Goal: Information Seeking & Learning: Find specific fact

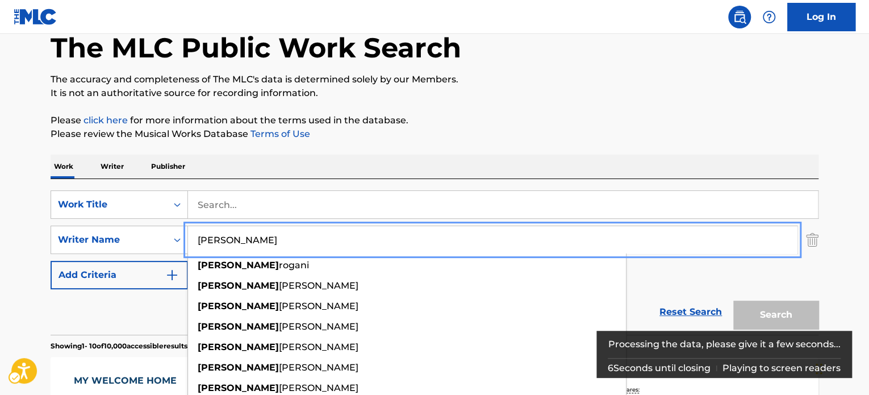
type input "[PERSON_NAME]"
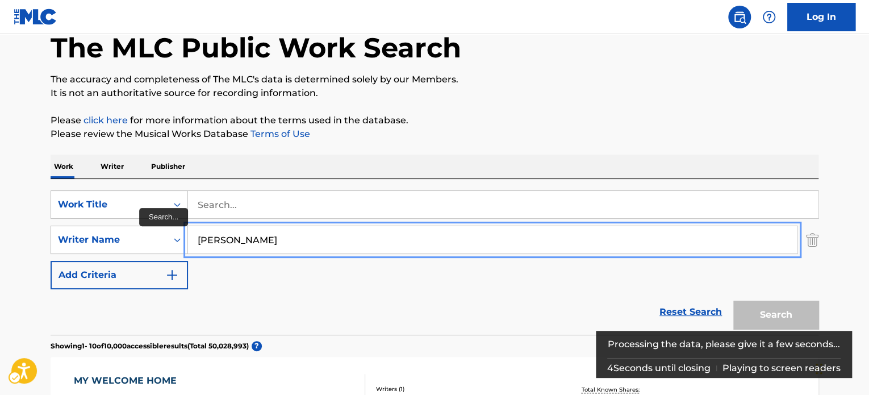
click at [222, 234] on input "[PERSON_NAME]" at bounding box center [492, 239] width 609 height 27
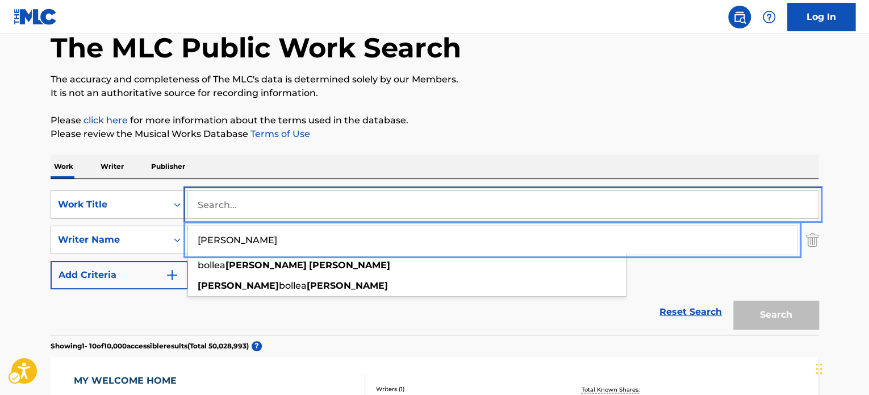
click at [252, 208] on input "Search..." at bounding box center [503, 204] width 630 height 27
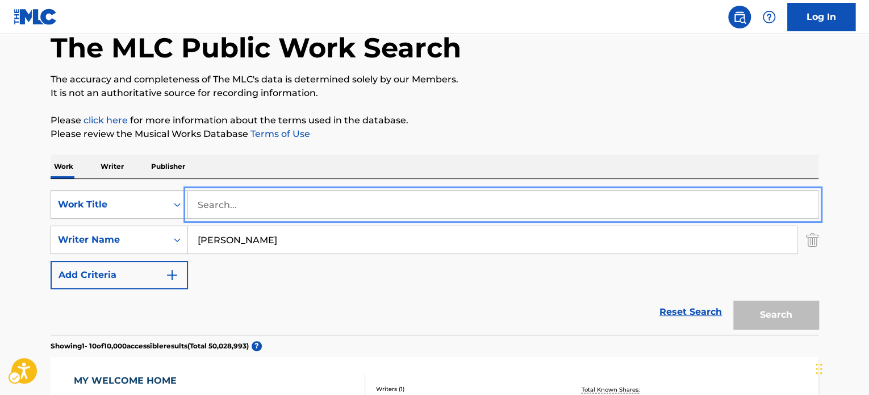
paste input "road you take"
type input "road you take"
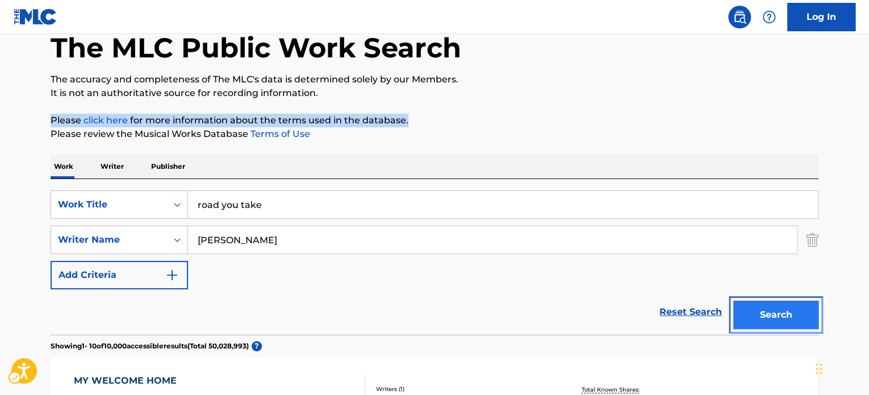
click at [793, 311] on button "Search" at bounding box center [775, 315] width 85 height 28
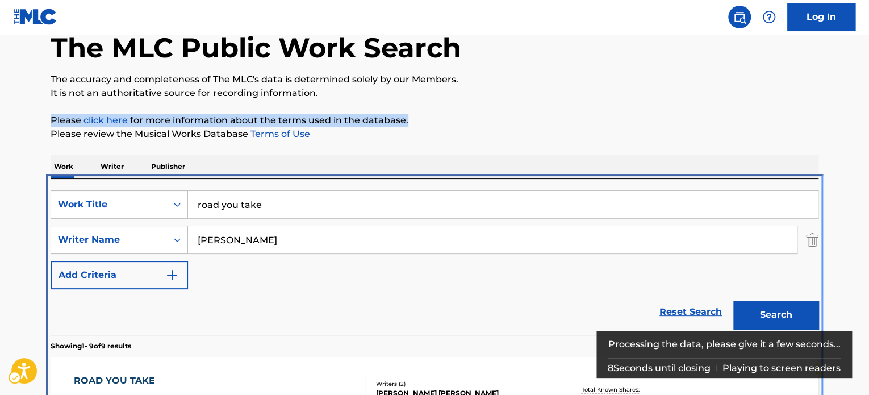
scroll to position [241, 0]
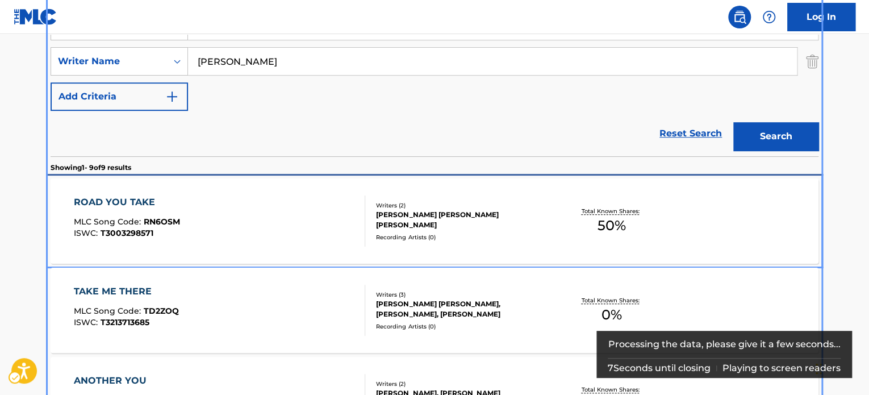
click at [451, 224] on div "[PERSON_NAME] [PERSON_NAME] [PERSON_NAME]" at bounding box center [462, 220] width 172 height 20
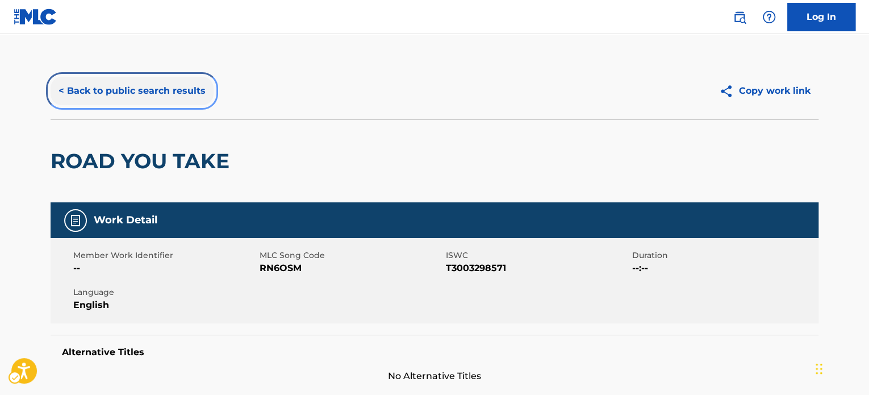
click at [166, 90] on button "< Back to public search results" at bounding box center [132, 91] width 163 height 28
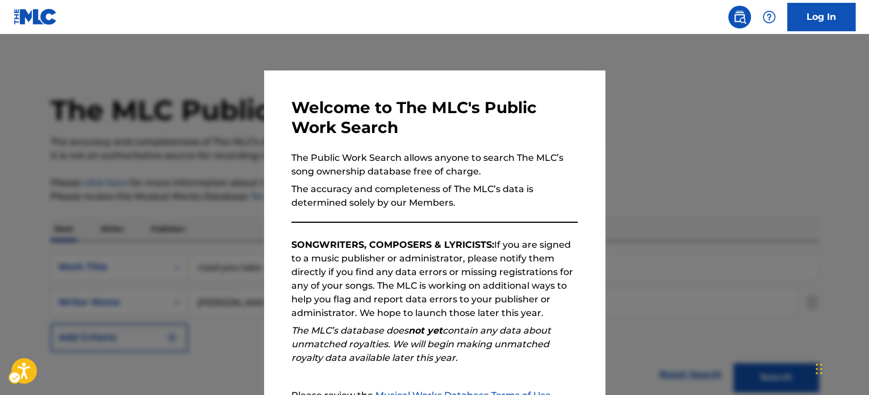
click at [160, 155] on div at bounding box center [434, 231] width 869 height 395
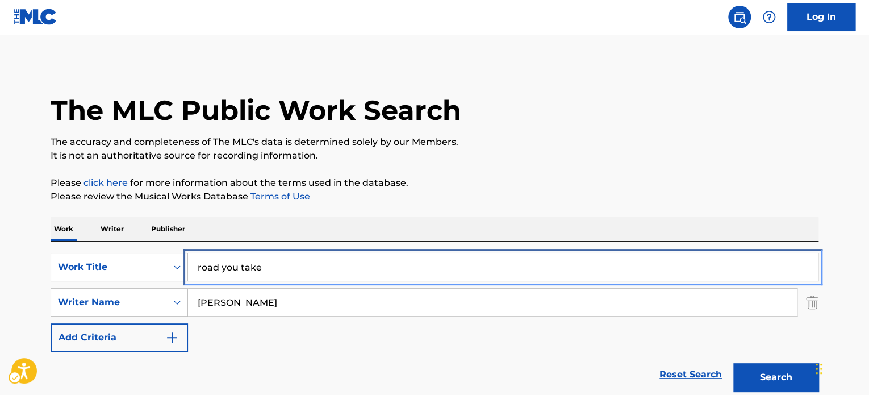
click at [313, 268] on input "road you take" at bounding box center [503, 266] width 630 height 27
paste input "Sleeping Giant"
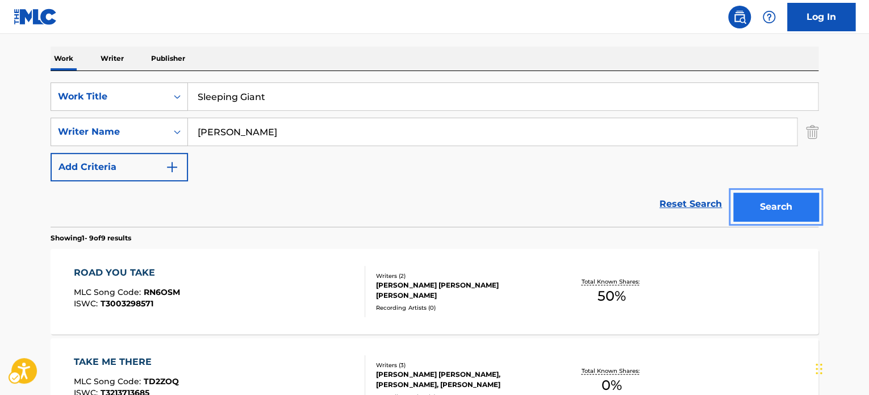
click at [788, 200] on button "Search" at bounding box center [775, 207] width 85 height 28
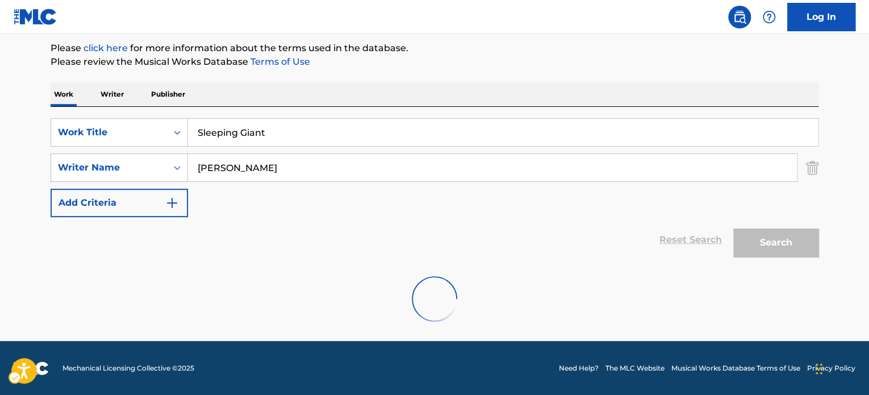
scroll to position [98, 0]
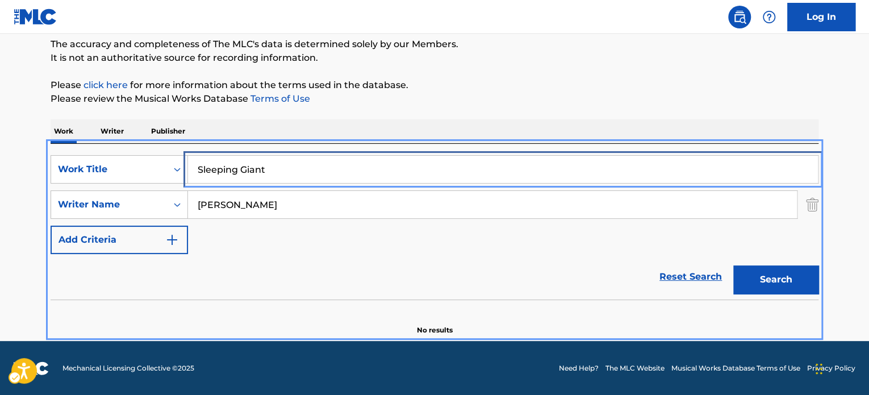
click at [314, 170] on input "Sleeping Giant" at bounding box center [503, 169] width 630 height 27
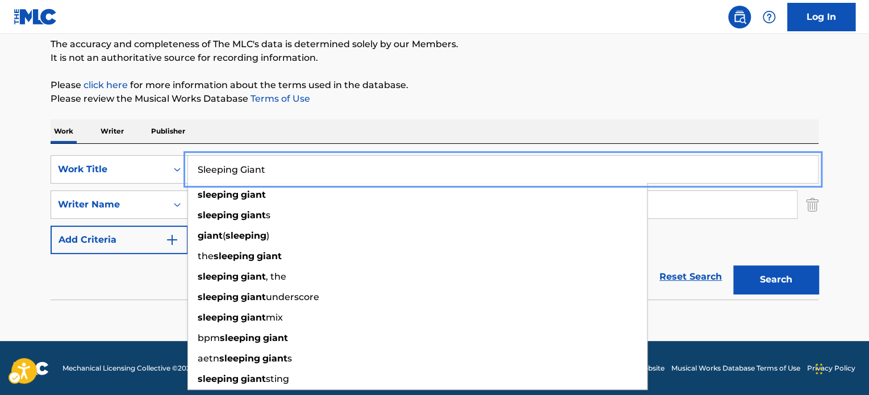
click at [472, 97] on p "Please review the Musical Works Database Terms of Use | New Window" at bounding box center [435, 99] width 768 height 14
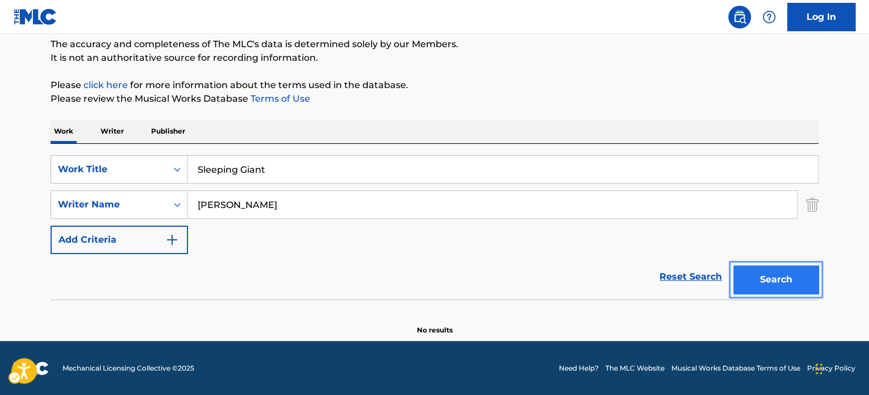
click at [768, 282] on button "Search" at bounding box center [775, 279] width 85 height 28
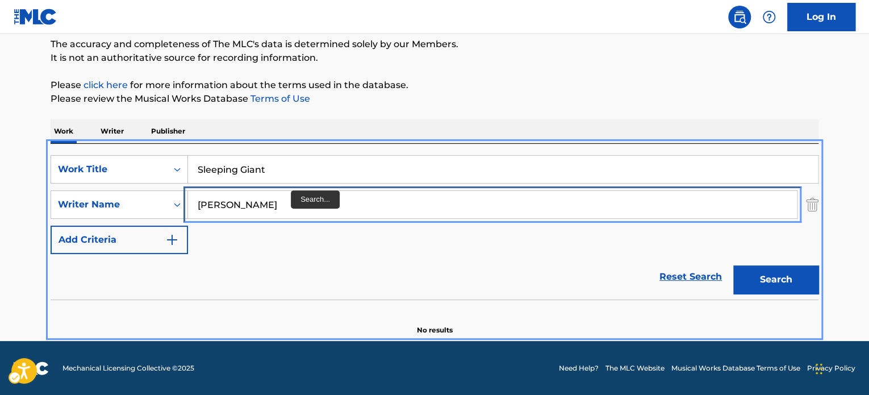
click at [291, 204] on input "[PERSON_NAME]" at bounding box center [492, 204] width 609 height 27
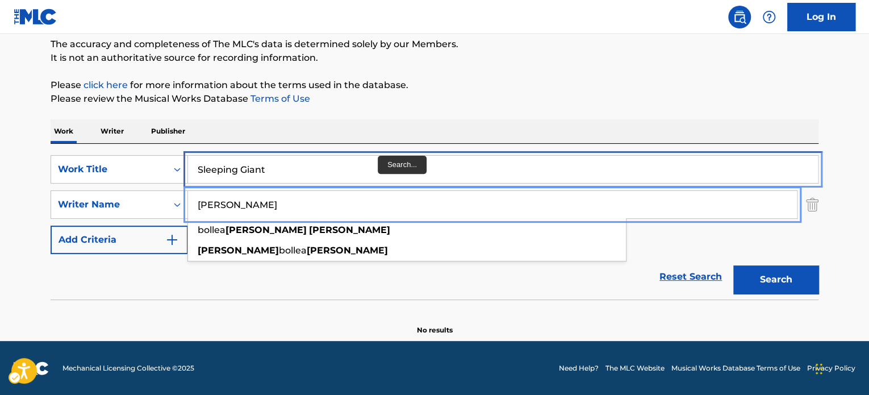
click at [375, 164] on input "Sleeping Giant" at bounding box center [503, 169] width 630 height 27
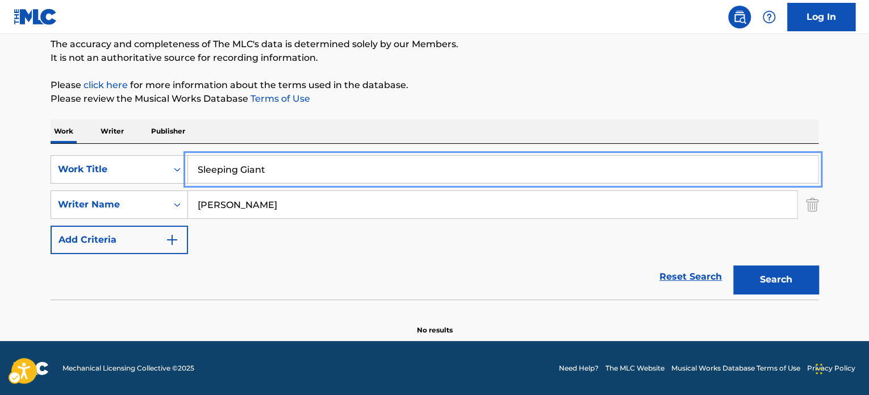
paste input "[PERSON_NAME]"
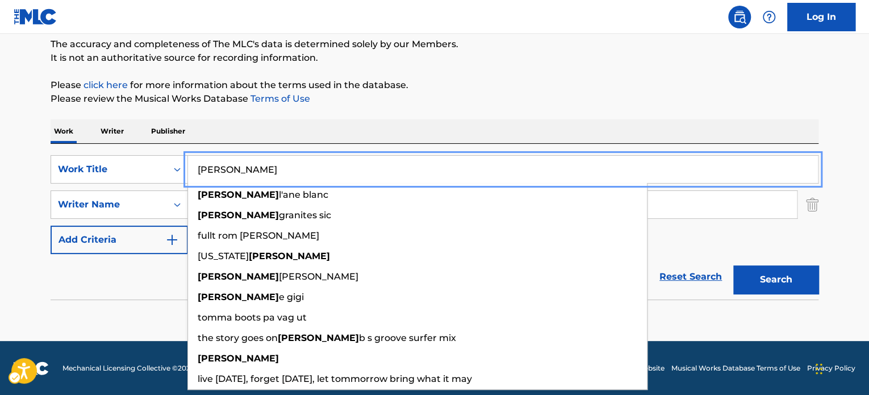
type input "[PERSON_NAME]"
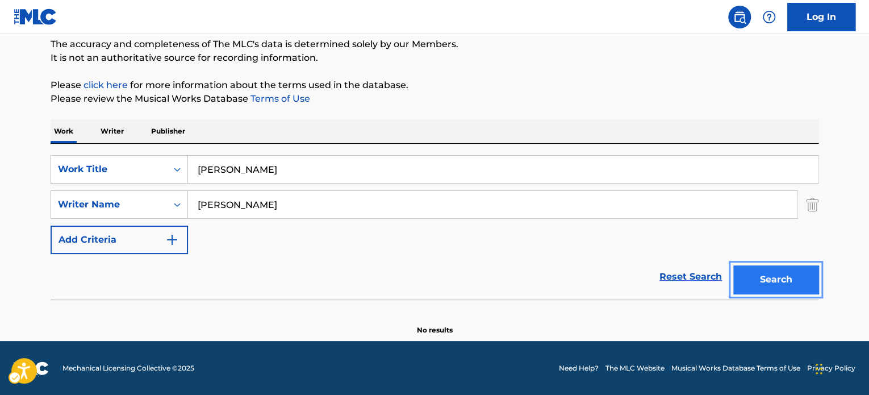
click at [733, 265] on button "Search" at bounding box center [775, 279] width 85 height 28
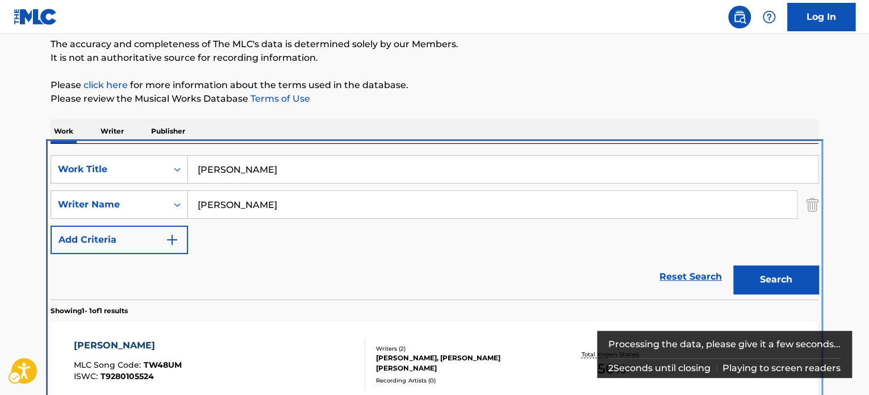
scroll to position [162, 0]
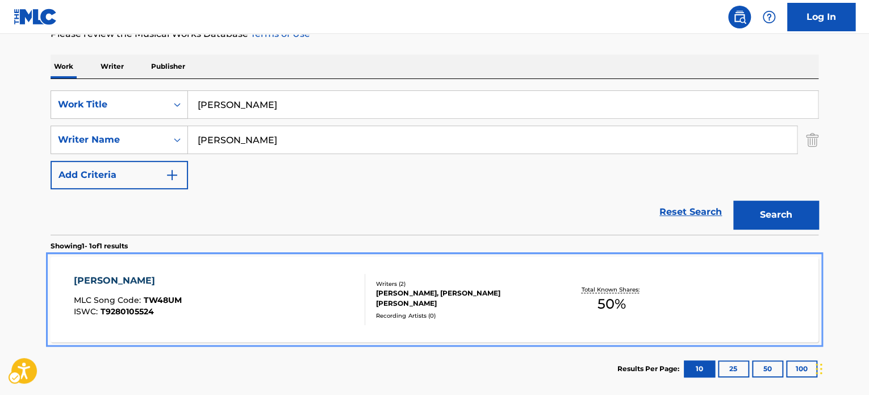
click at [424, 303] on div "Writers ( 2 ) [PERSON_NAME], [PERSON_NAME] [PERSON_NAME] Recording Artists ( 0 )" at bounding box center [456, 300] width 182 height 40
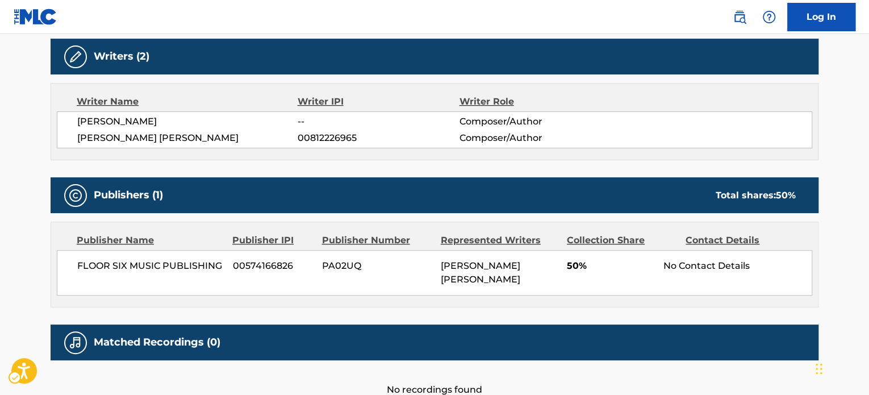
scroll to position [249, 0]
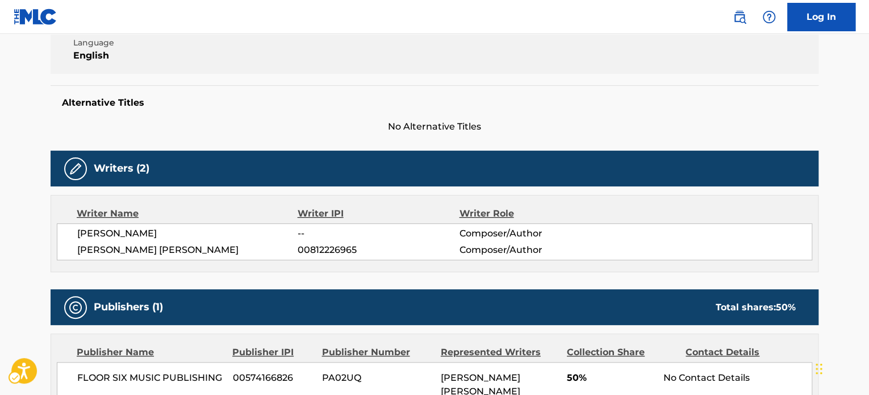
click at [162, 251] on span "[PERSON_NAME] [PERSON_NAME]" at bounding box center [187, 250] width 220 height 14
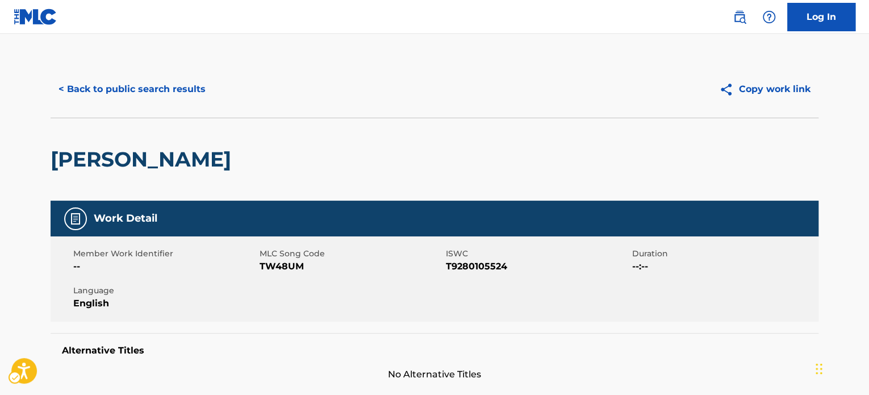
scroll to position [0, 0]
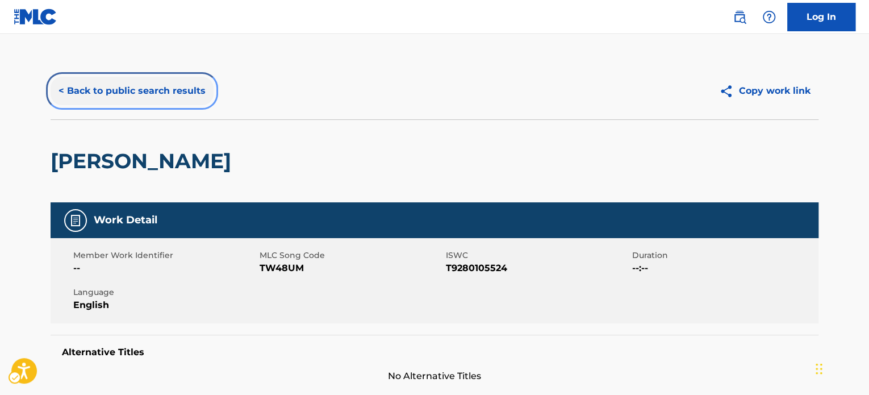
click at [111, 103] on button "< Back to public search results" at bounding box center [132, 91] width 163 height 28
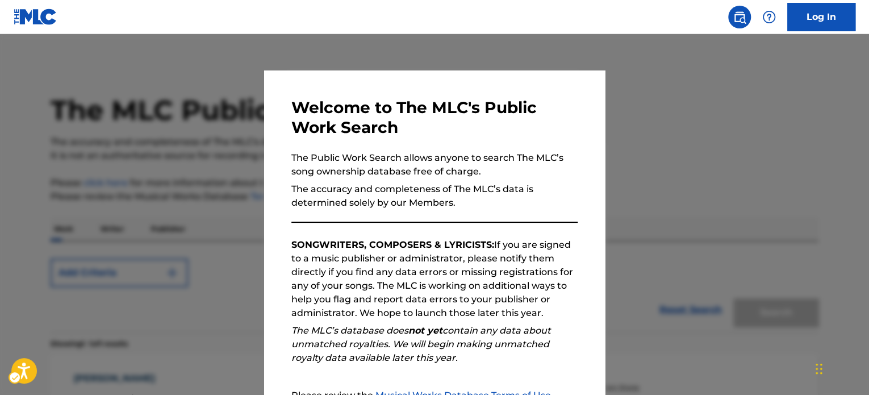
scroll to position [158, 0]
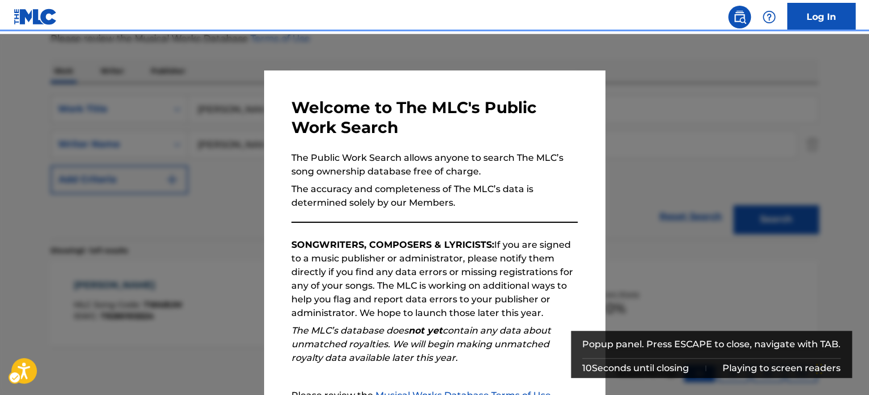
click at [214, 185] on div "Popup" at bounding box center [434, 231] width 869 height 395
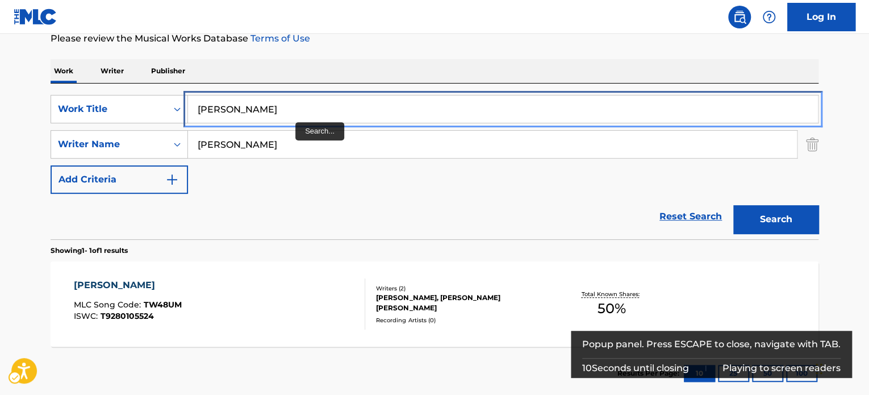
click at [295, 122] on input "[PERSON_NAME]" at bounding box center [503, 108] width 630 height 27
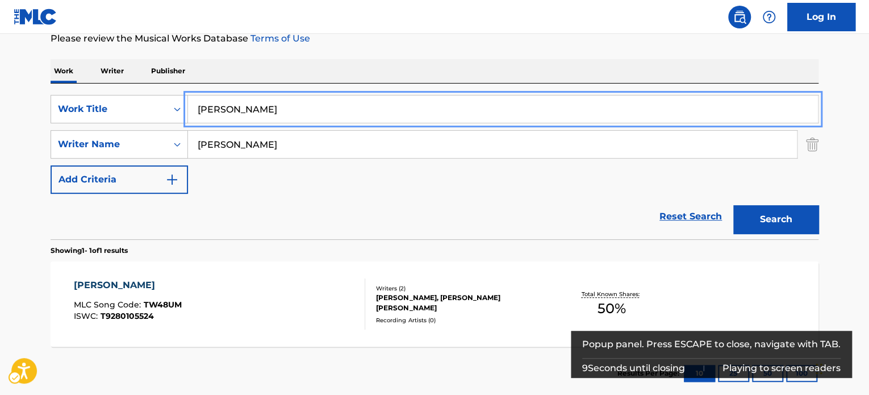
paste input "[PERSON_NAME]"
type input "[PERSON_NAME]"
click at [345, 79] on div "Work Writer Publisher" at bounding box center [435, 71] width 768 height 24
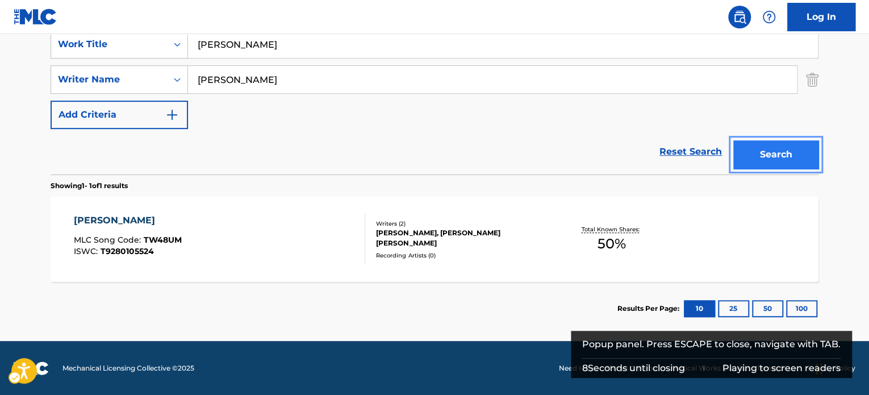
click at [782, 162] on button "Search" at bounding box center [775, 154] width 85 height 28
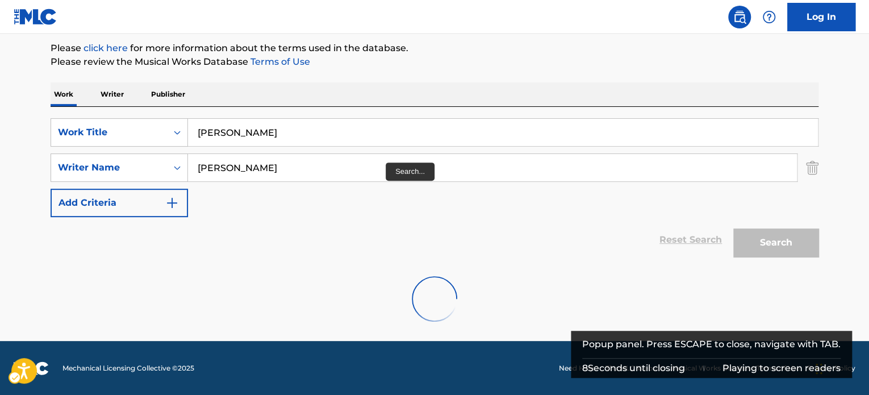
scroll to position [223, 0]
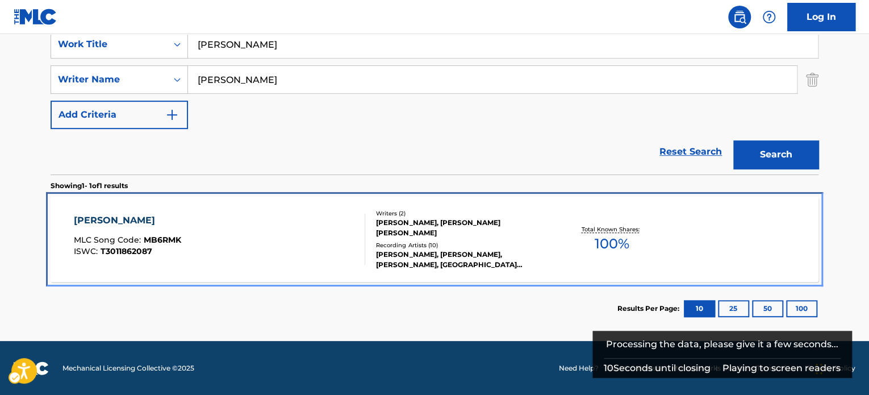
click at [340, 219] on div "[PERSON_NAME] MLC Song Code : MB6RMK ISWC : T3011862087" at bounding box center [220, 239] width 292 height 51
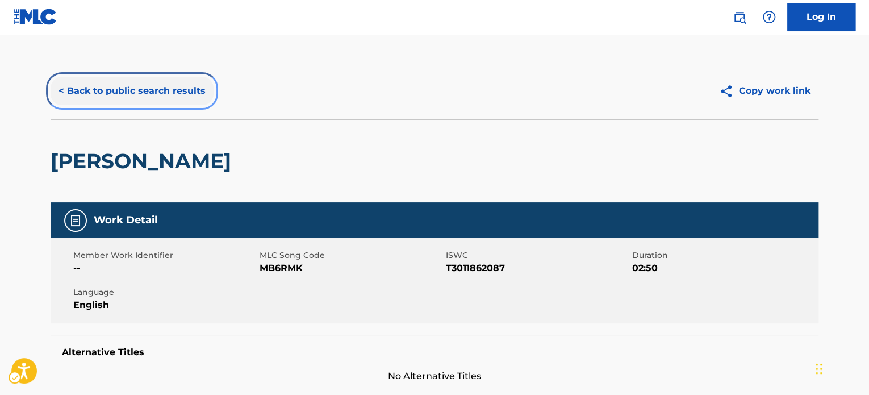
click at [173, 99] on button "< Back to public search results" at bounding box center [132, 91] width 163 height 28
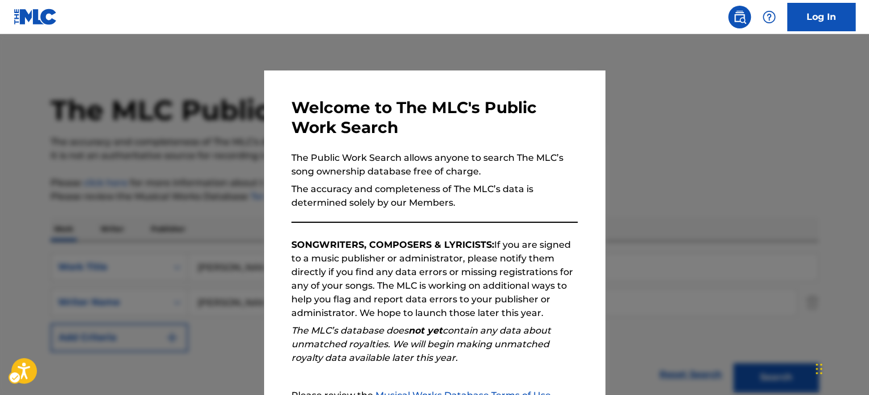
scroll to position [158, 0]
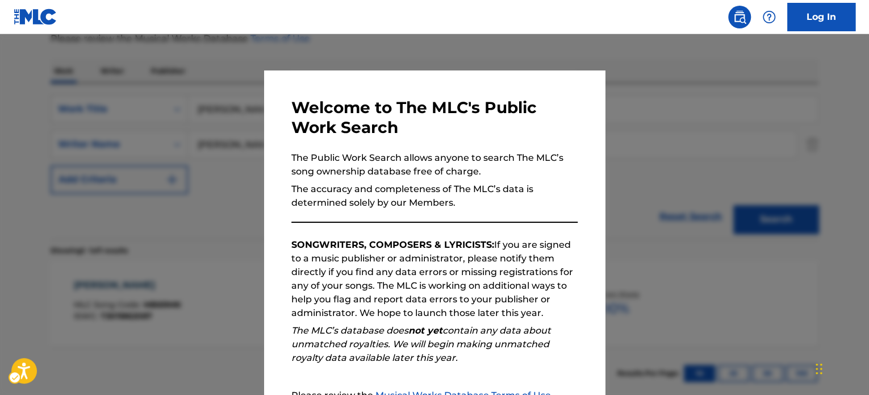
click at [172, 159] on div at bounding box center [434, 231] width 869 height 395
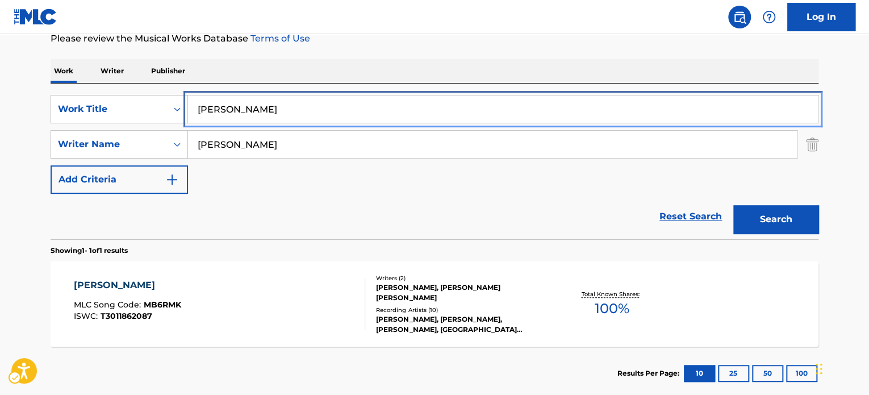
click at [254, 98] on input "[PERSON_NAME]" at bounding box center [503, 108] width 630 height 27
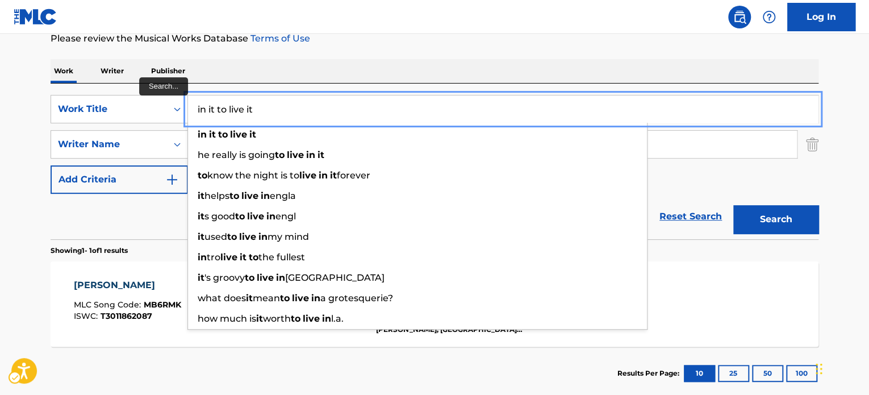
type input "in it to live it"
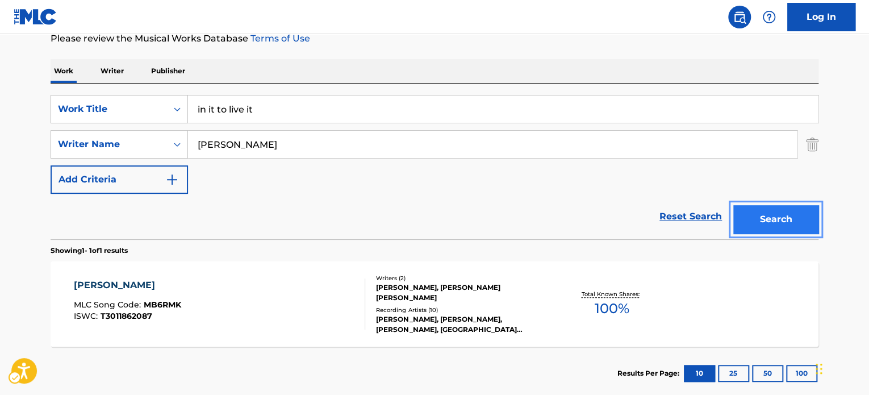
click at [733, 205] on button "Search" at bounding box center [775, 219] width 85 height 28
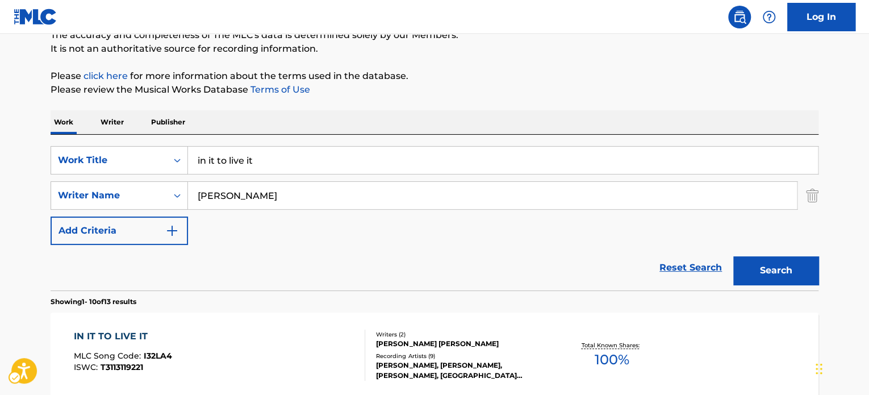
scroll to position [0, 0]
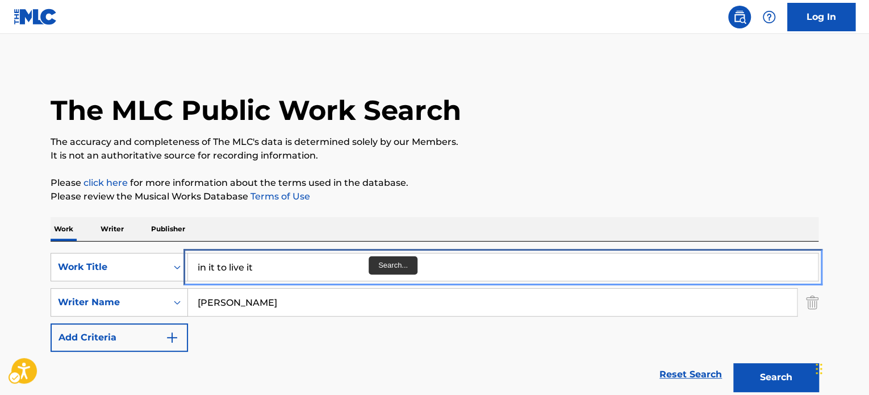
click at [370, 261] on input "in it to live it" at bounding box center [503, 266] width 630 height 27
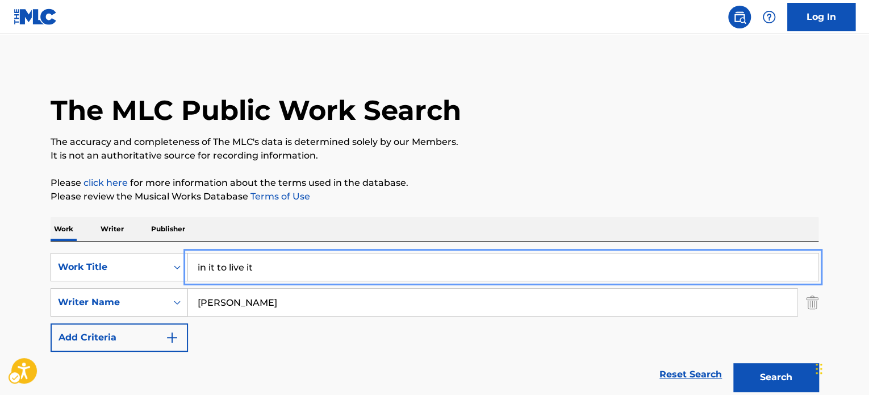
paste input "SHAKIN'"
type input "SHAKIN'"
click at [568, 137] on p "The accuracy and completeness of The MLC's data is determined solely by our Mem…" at bounding box center [435, 142] width 768 height 14
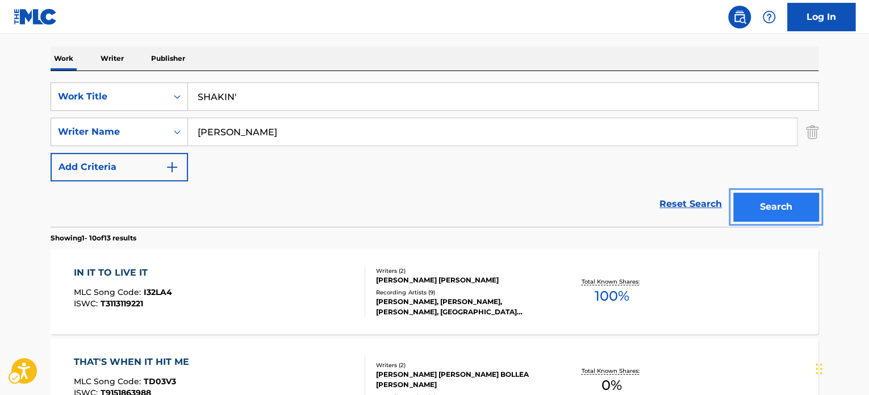
click at [769, 205] on button "Search" at bounding box center [775, 207] width 85 height 28
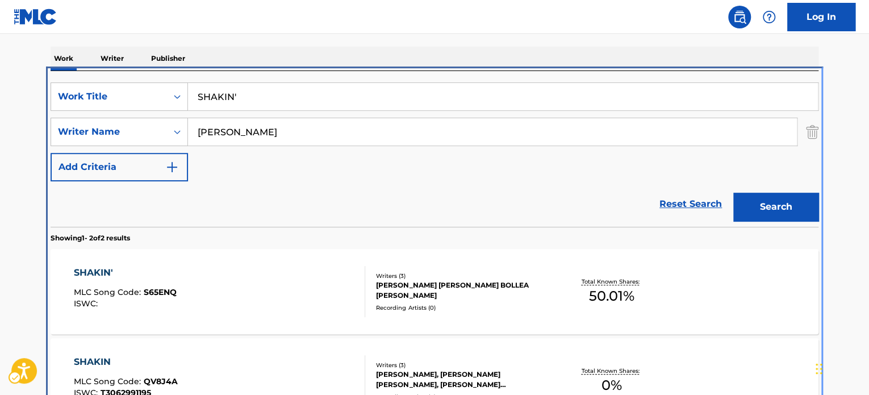
scroll to position [241, 0]
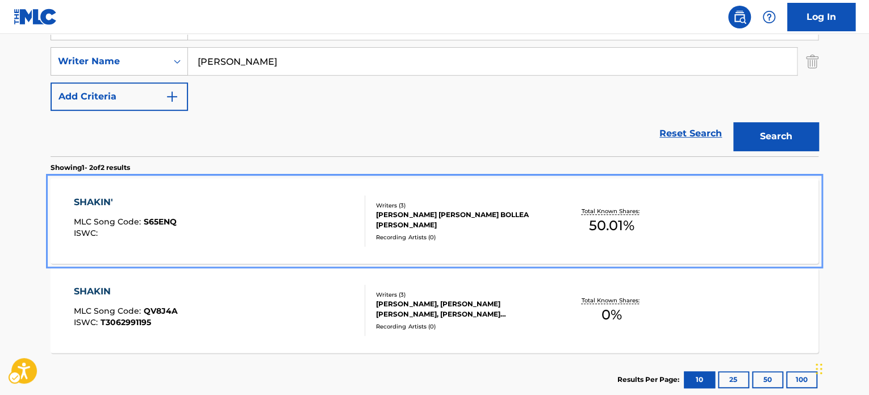
click at [191, 225] on div "SHAKIN' MLC Song Code : S65ENQ ISWC :" at bounding box center [220, 220] width 292 height 51
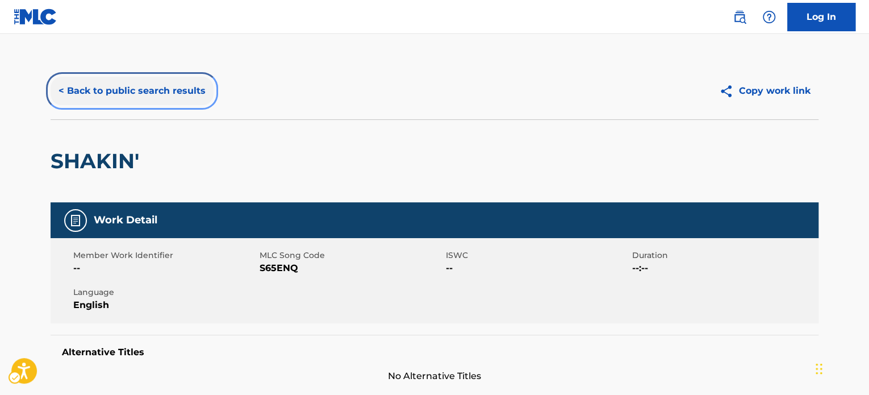
click at [147, 90] on button "< Back to public search results" at bounding box center [132, 91] width 163 height 28
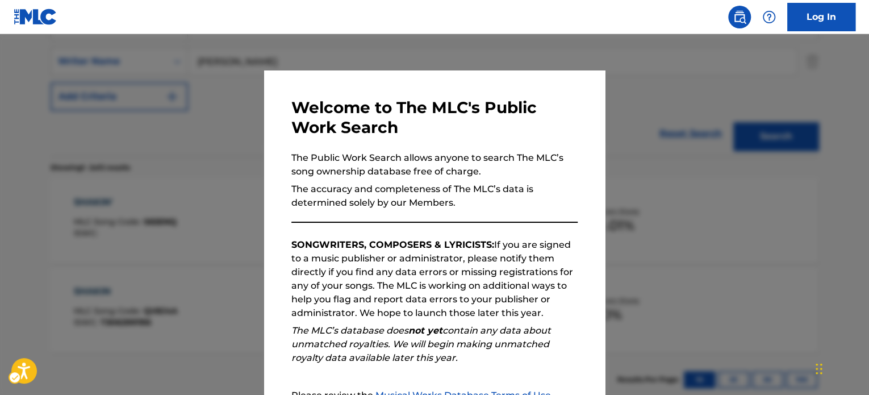
click at [251, 136] on div at bounding box center [434, 231] width 869 height 395
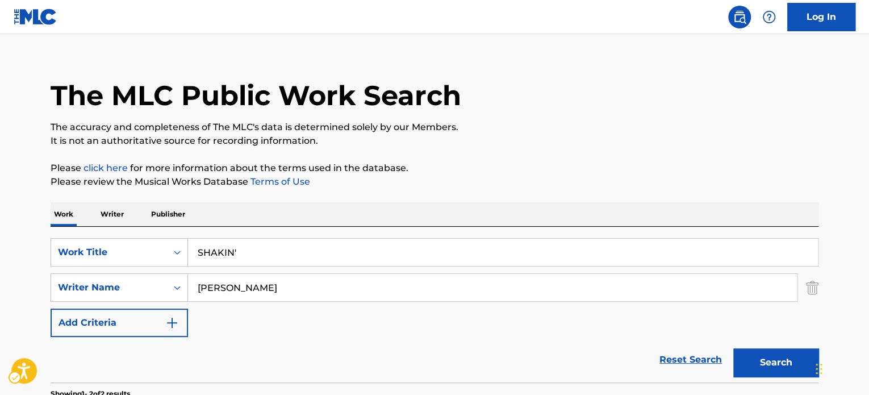
scroll to position [14, 0]
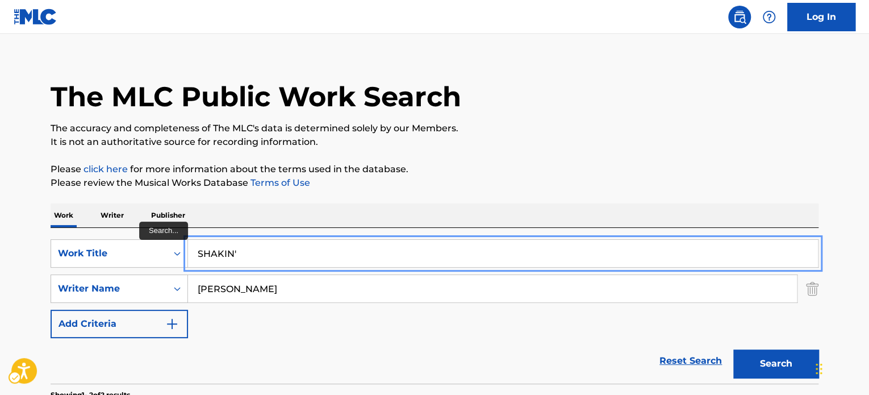
click at [259, 260] on input "SHAKIN'" at bounding box center [503, 253] width 630 height 27
click at [262, 250] on input "V" at bounding box center [503, 253] width 630 height 27
paste input "American Blueprint"
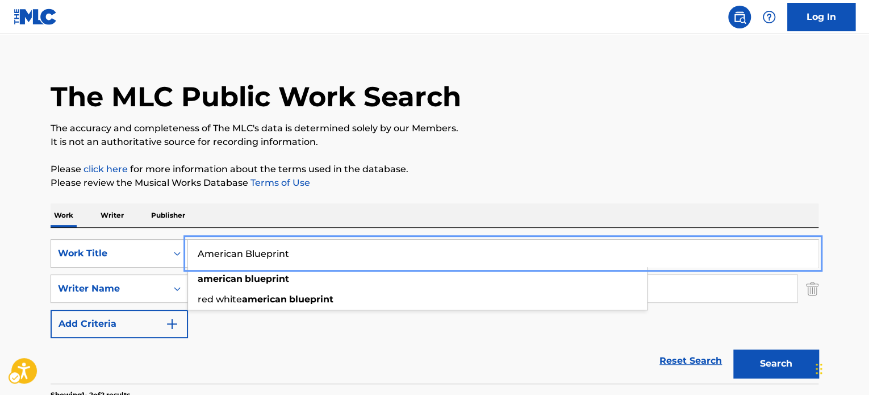
type input "American Blueprint"
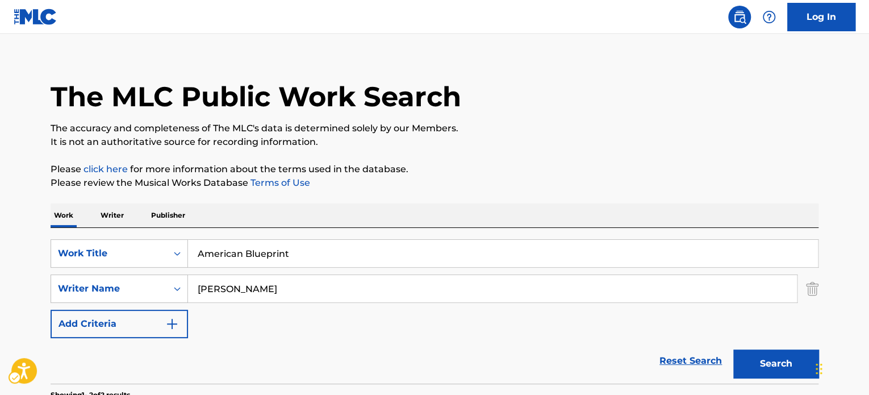
click at [639, 185] on p "Please review the Musical Works Database Terms of Use | New Window" at bounding box center [435, 183] width 768 height 14
click at [747, 356] on button "Search" at bounding box center [775, 363] width 85 height 28
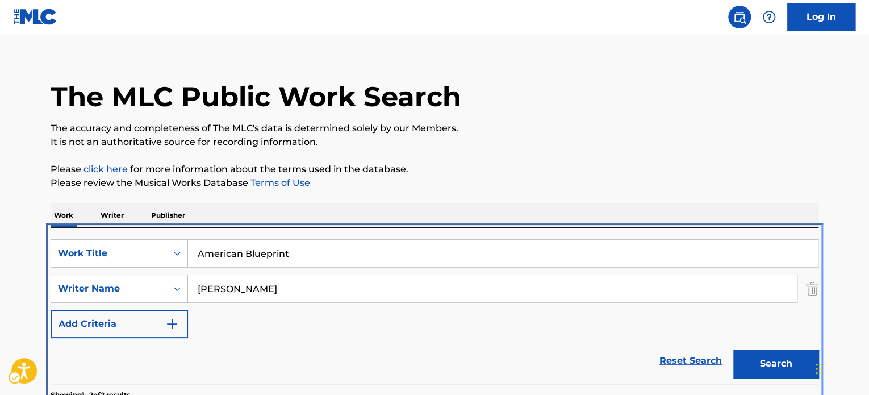
scroll to position [241, 0]
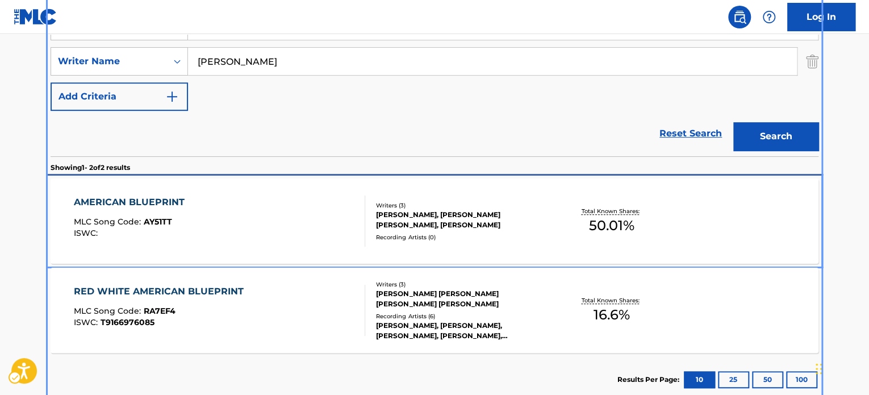
click at [300, 231] on div "AMERICAN BLUEPRINT MLC Song Code : AY51TT ISWC :" at bounding box center [220, 220] width 292 height 51
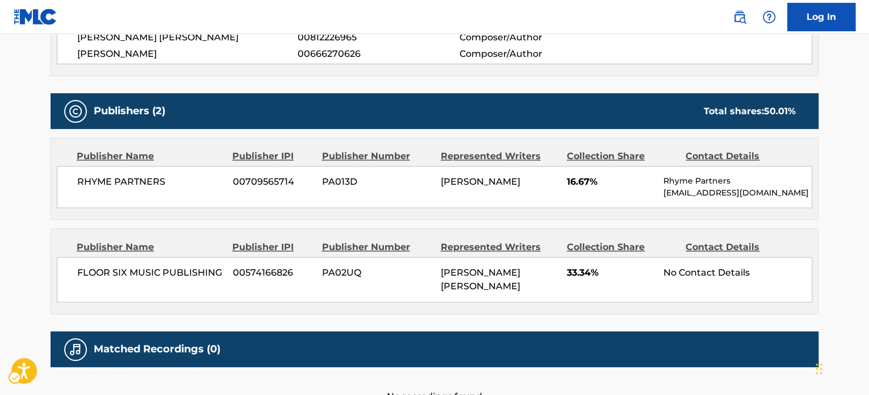
scroll to position [530, 0]
